Goal: Task Accomplishment & Management: Complete application form

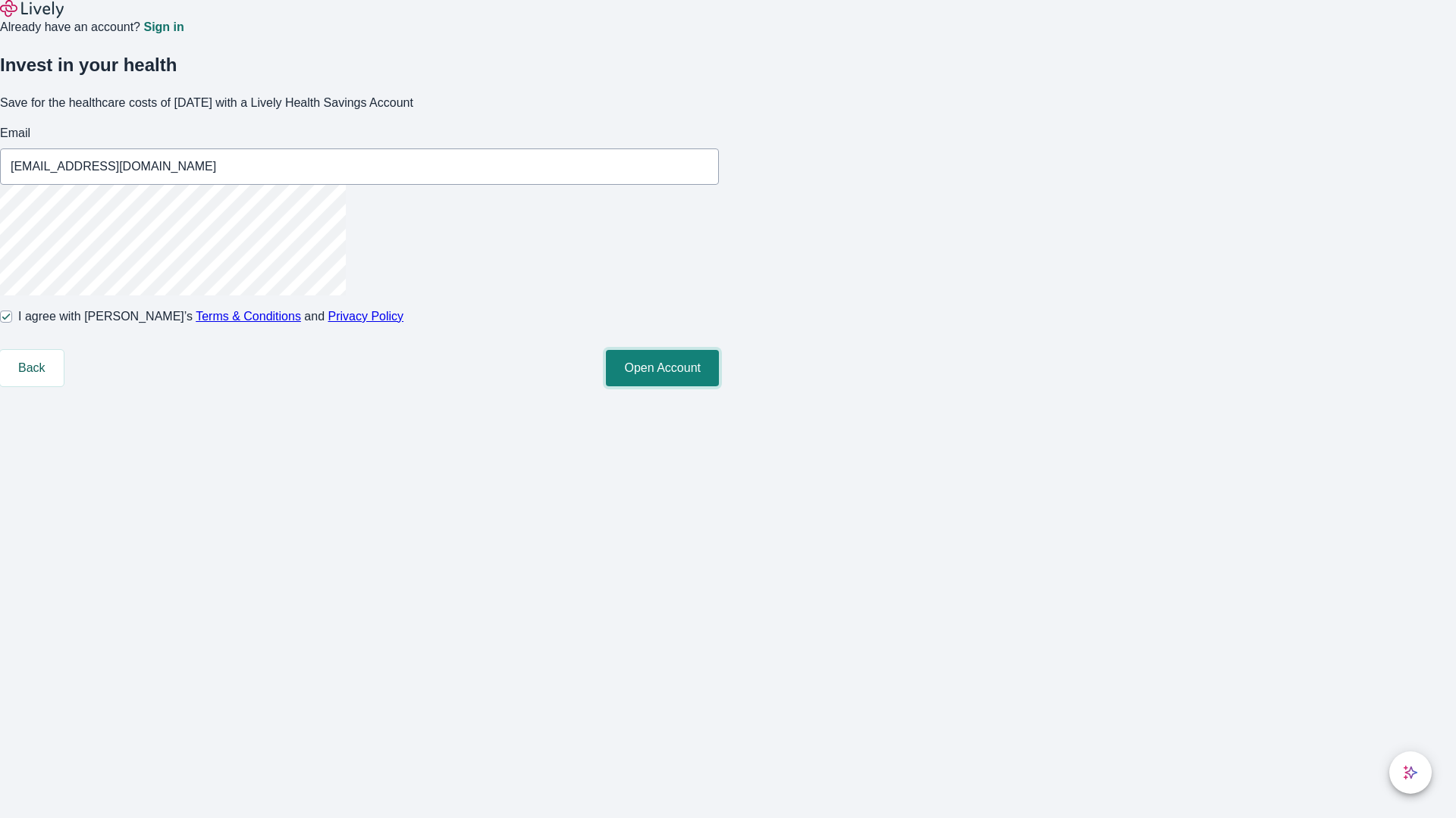
click at [719, 386] on button "Open Account" at bounding box center [663, 368] width 113 height 36
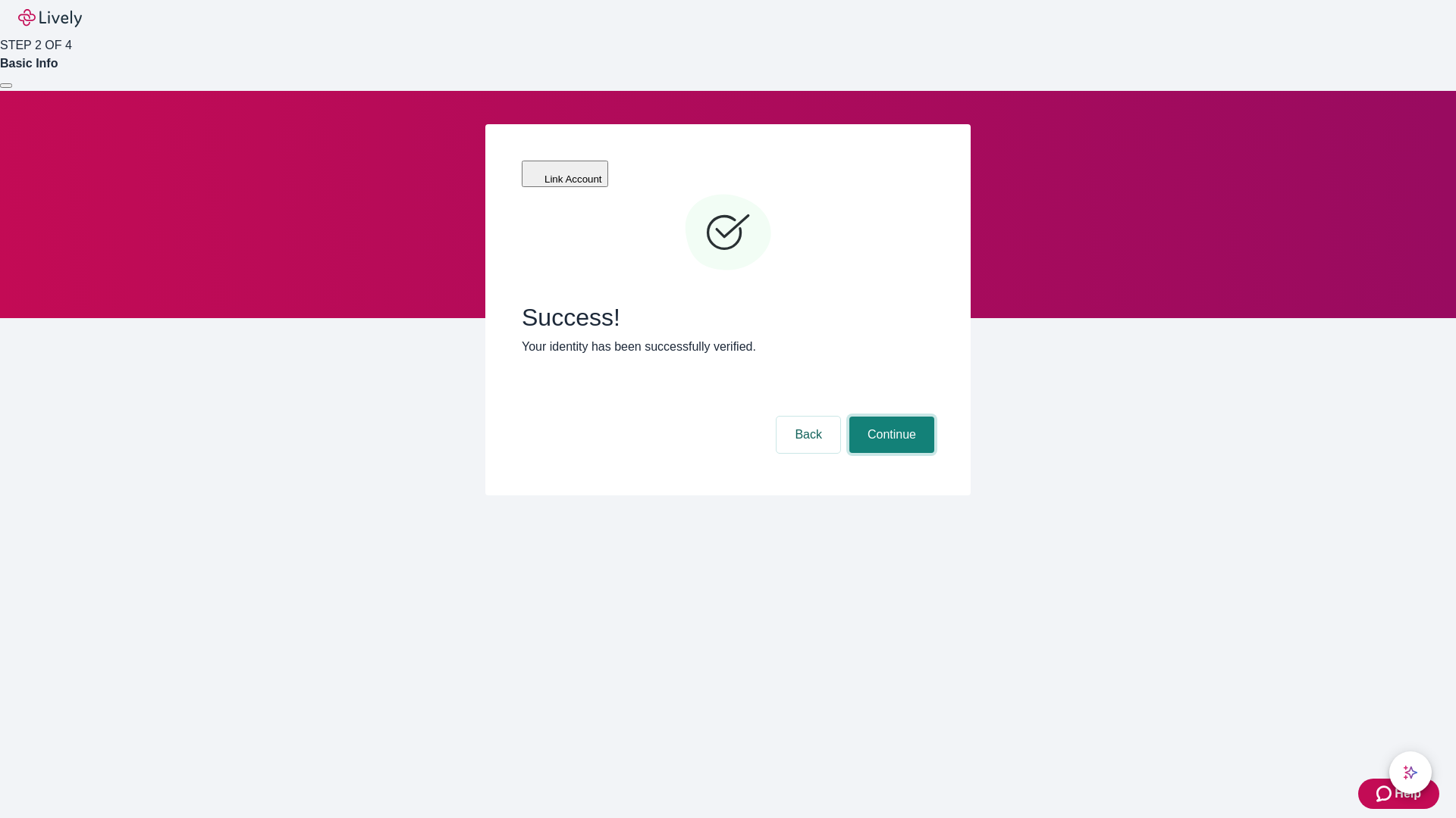
click at [889, 417] on button "Continue" at bounding box center [891, 435] width 85 height 36
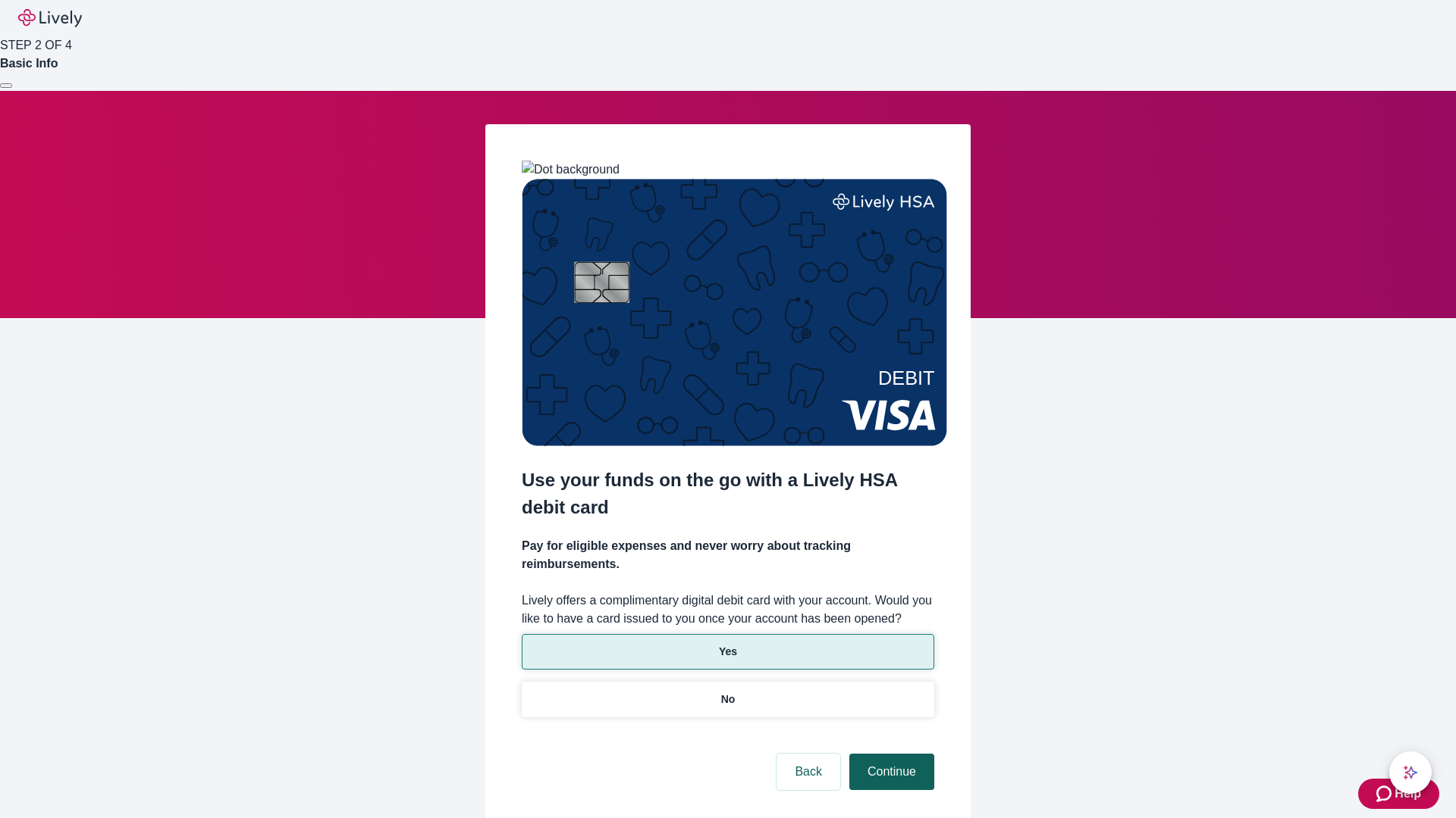
click at [727, 644] on p "Yes" at bounding box center [728, 652] width 18 height 16
click at [889, 754] on button "Continue" at bounding box center [891, 772] width 85 height 36
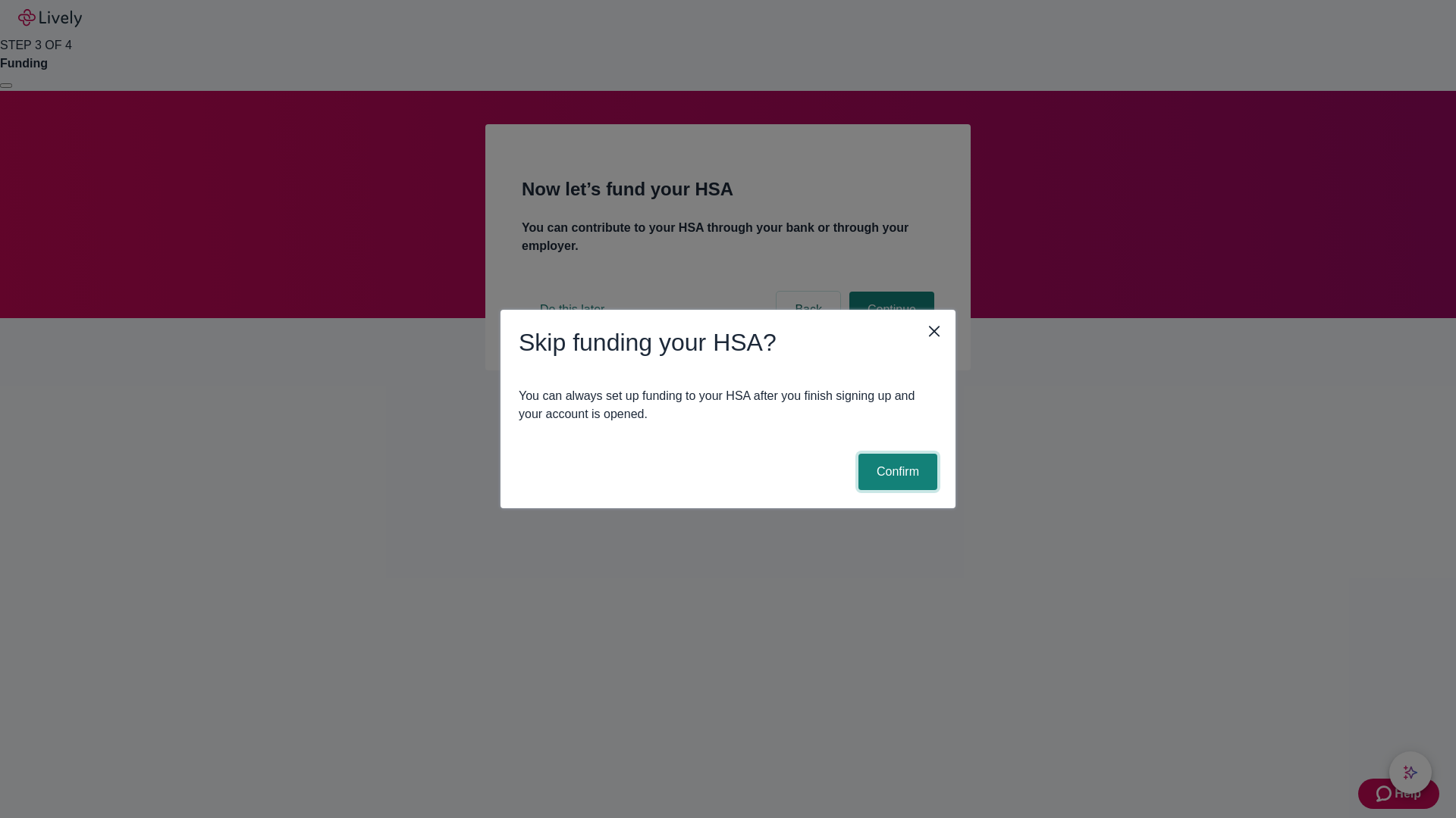
click at [896, 472] on button "Confirm" at bounding box center [898, 472] width 78 height 36
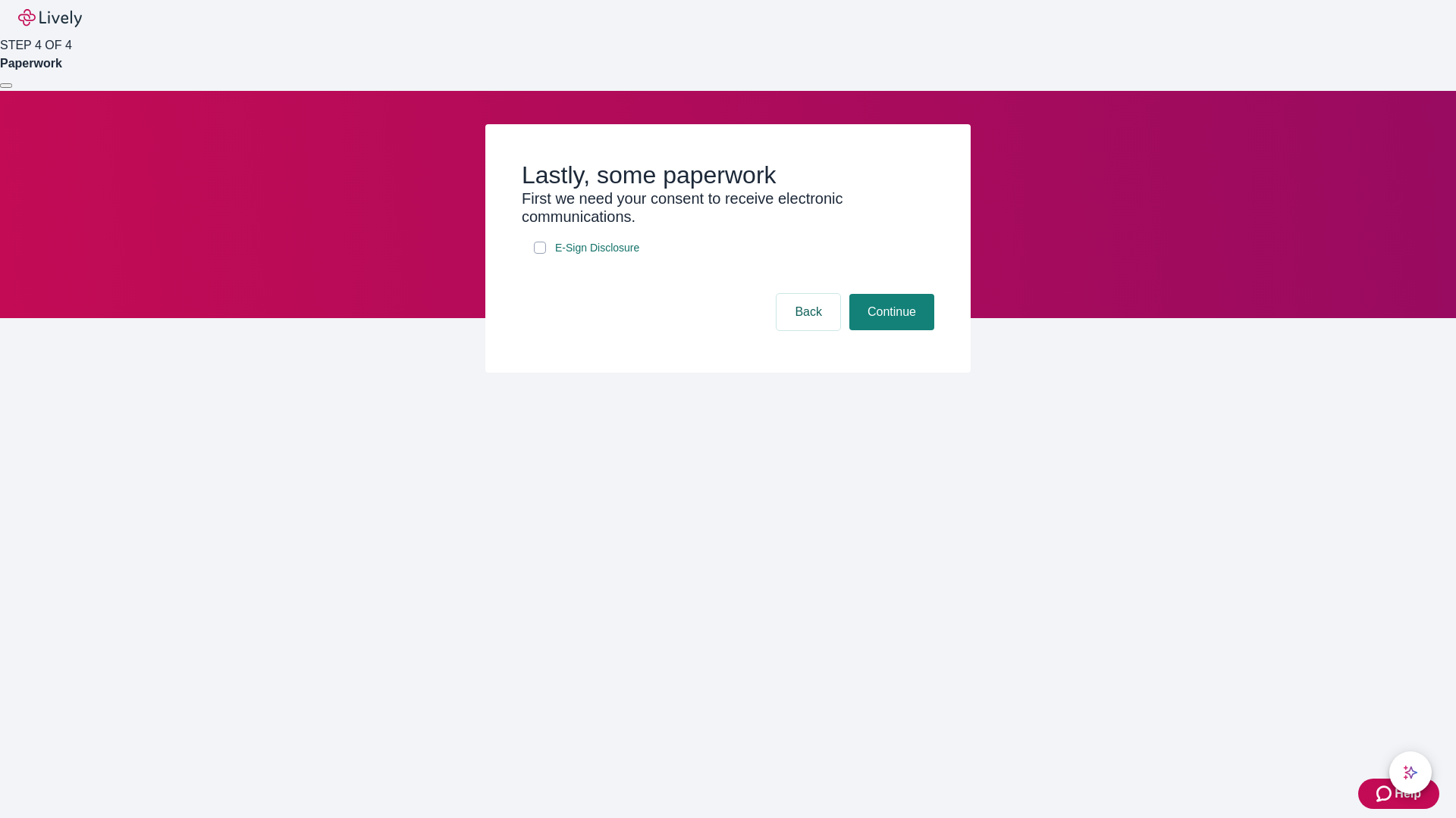
click at [540, 254] on input "E-Sign Disclosure" at bounding box center [539, 248] width 12 height 12
checkbox input "true"
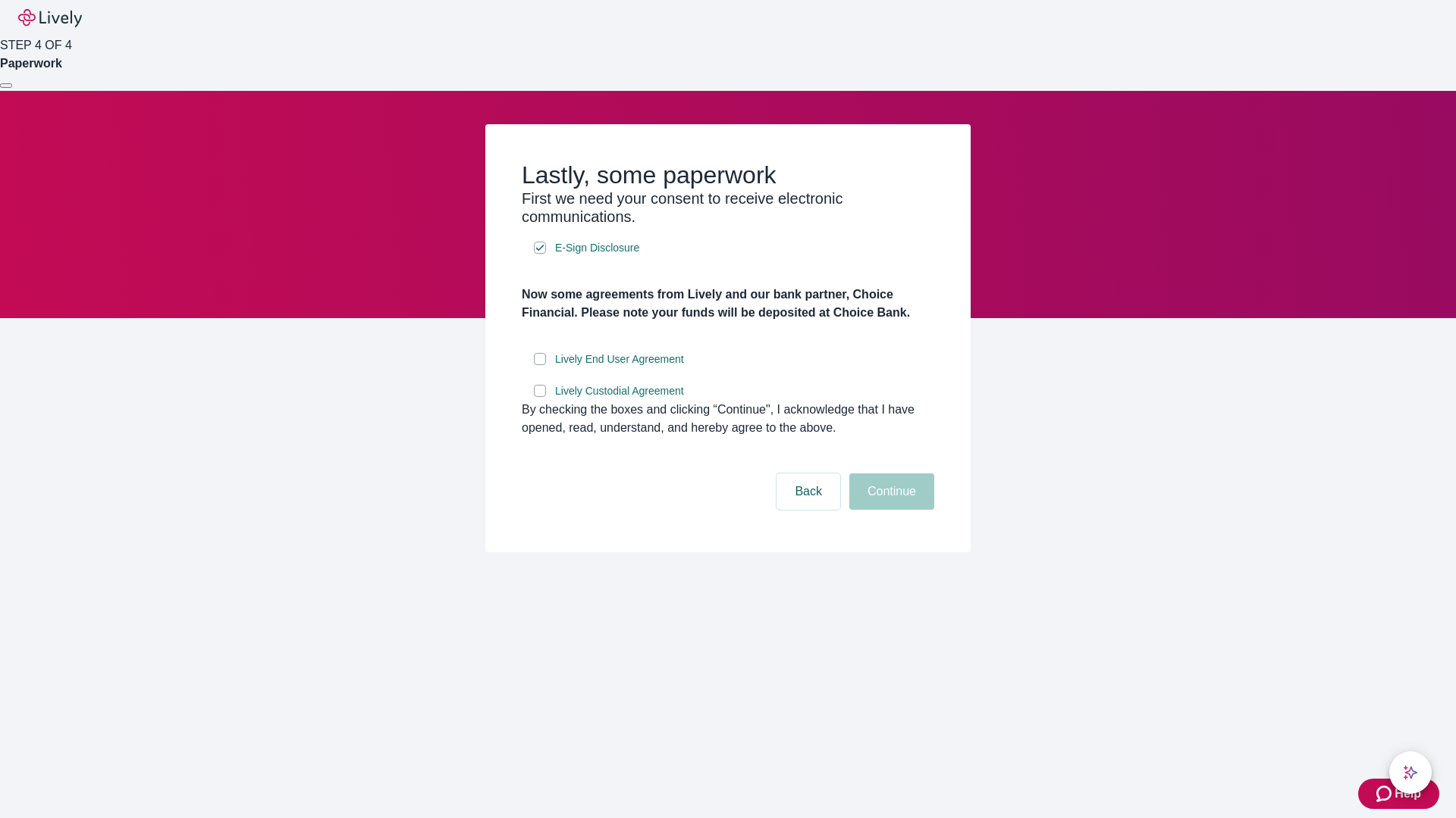
click at [540, 365] on input "Lively End User Agreement" at bounding box center [539, 359] width 12 height 12
checkbox input "true"
click at [540, 398] on input "Lively Custodial Agreement" at bounding box center [539, 391] width 12 height 12
checkbox input "true"
click at [889, 510] on button "Continue" at bounding box center [891, 492] width 85 height 36
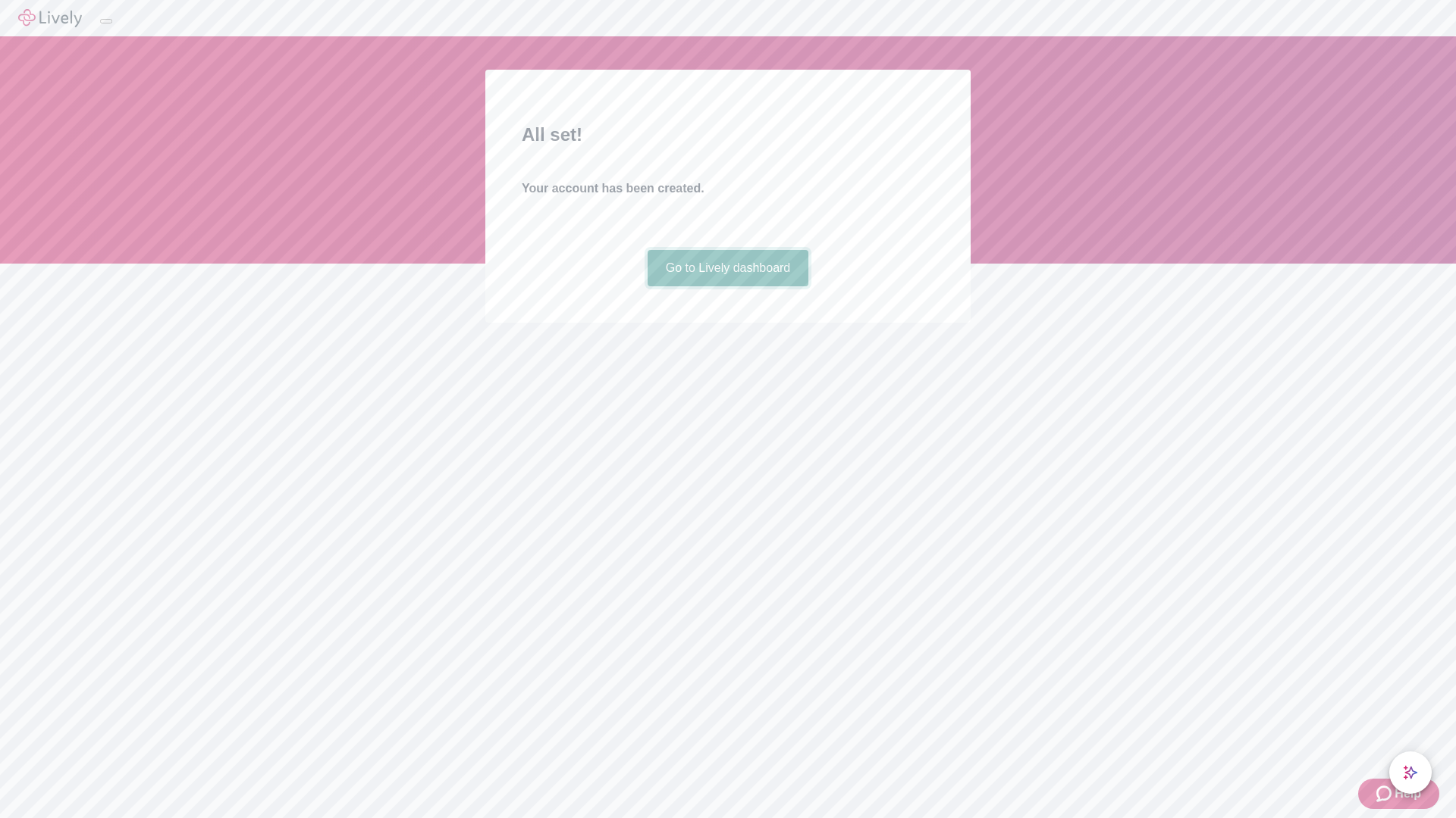
click at [727, 287] on link "Go to Lively dashboard" at bounding box center [728, 269] width 162 height 36
